Goal: Entertainment & Leisure: Consume media (video, audio)

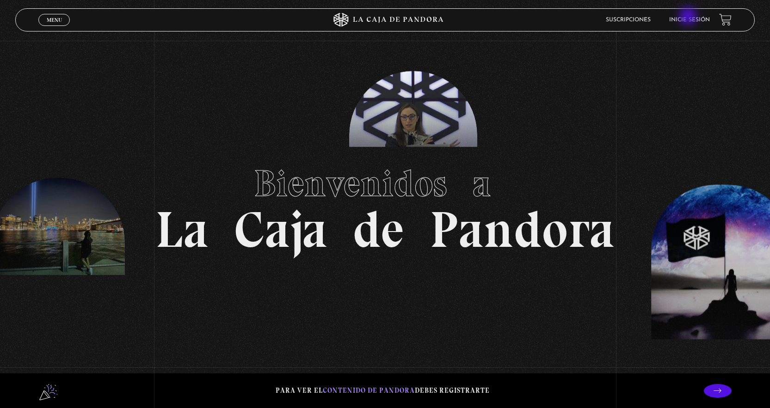
click at [689, 17] on link "Inicie sesión" at bounding box center [689, 20] width 41 height 6
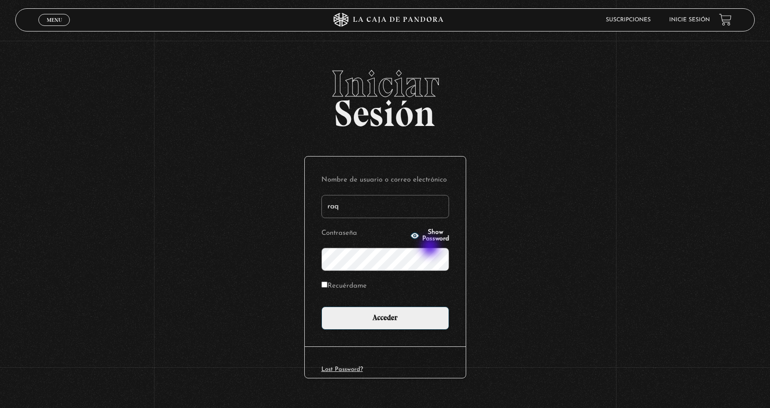
type input "raquelsv85@hotmail.com"
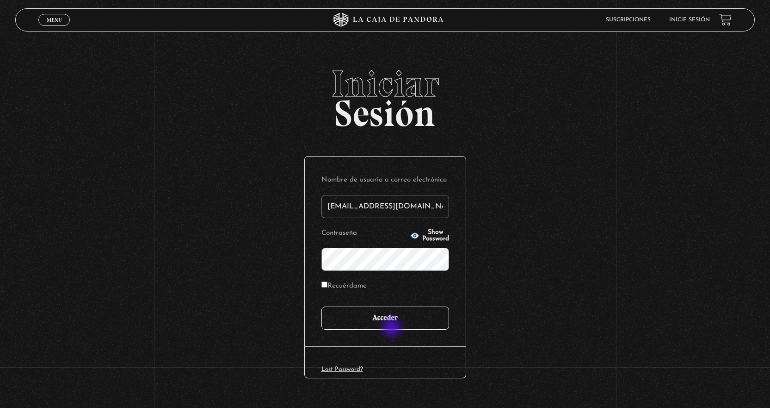
click at [393, 320] on input "Acceder" at bounding box center [386, 317] width 128 height 23
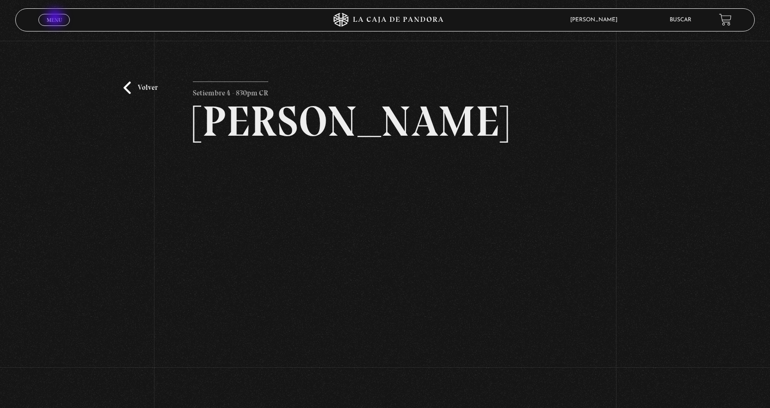
click at [56, 19] on span "Menu" at bounding box center [54, 20] width 15 height 6
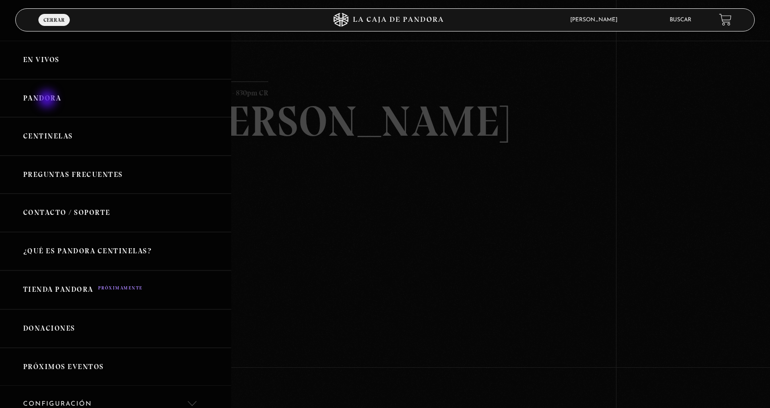
click at [48, 100] on link "Pandora" at bounding box center [115, 98] width 231 height 38
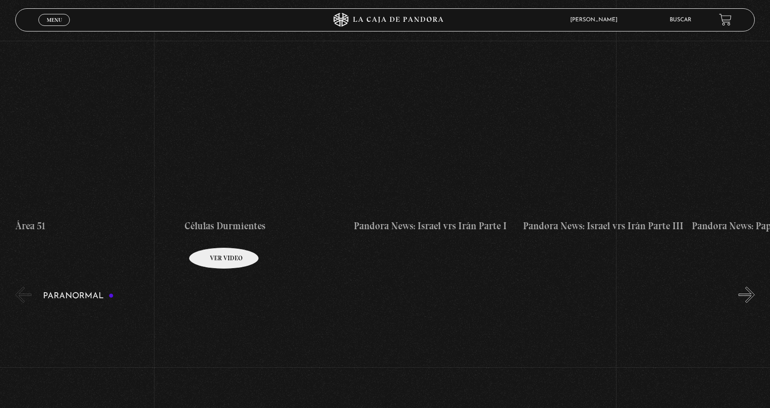
scroll to position [694, 0]
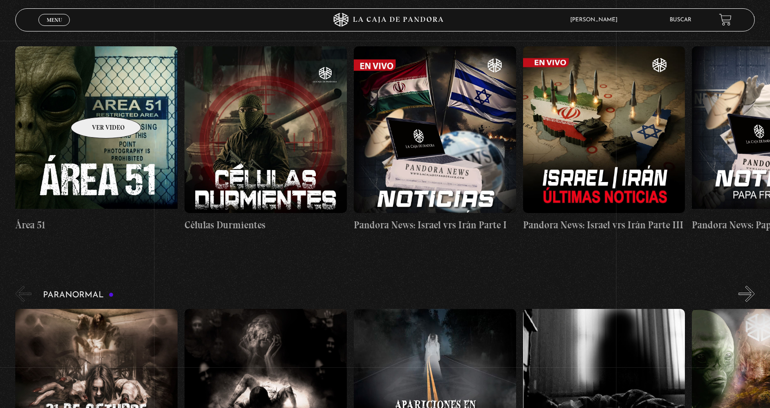
click at [94, 103] on figure at bounding box center [96, 129] width 162 height 167
click at [96, 107] on figure at bounding box center [96, 129] width 162 height 167
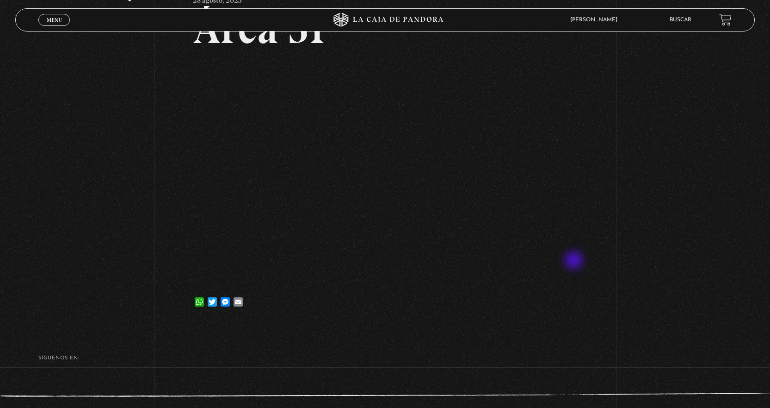
scroll to position [46, 0]
